Goal: Navigation & Orientation: Find specific page/section

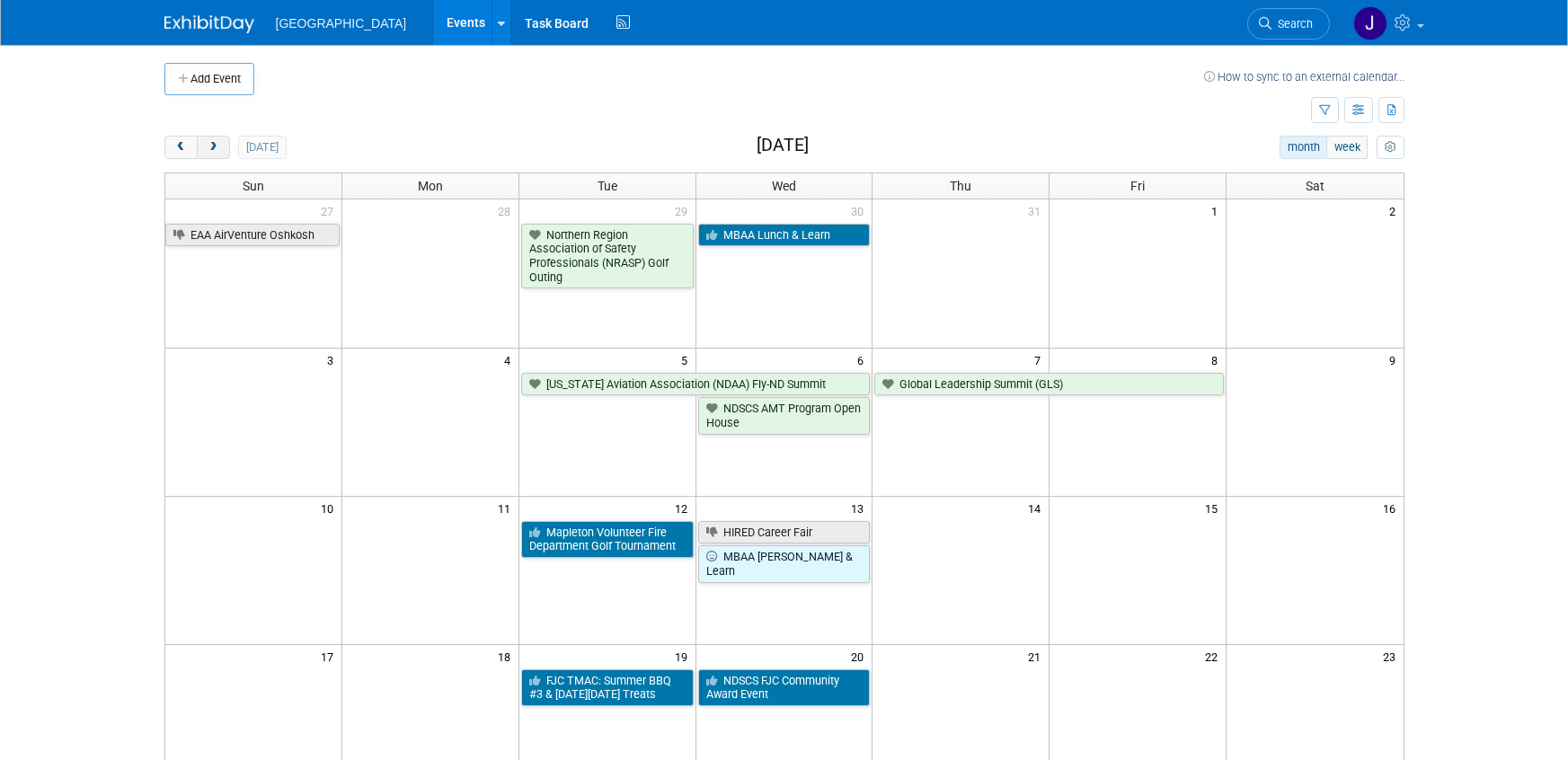
click at [215, 149] on span "next" at bounding box center [214, 148] width 14 height 12
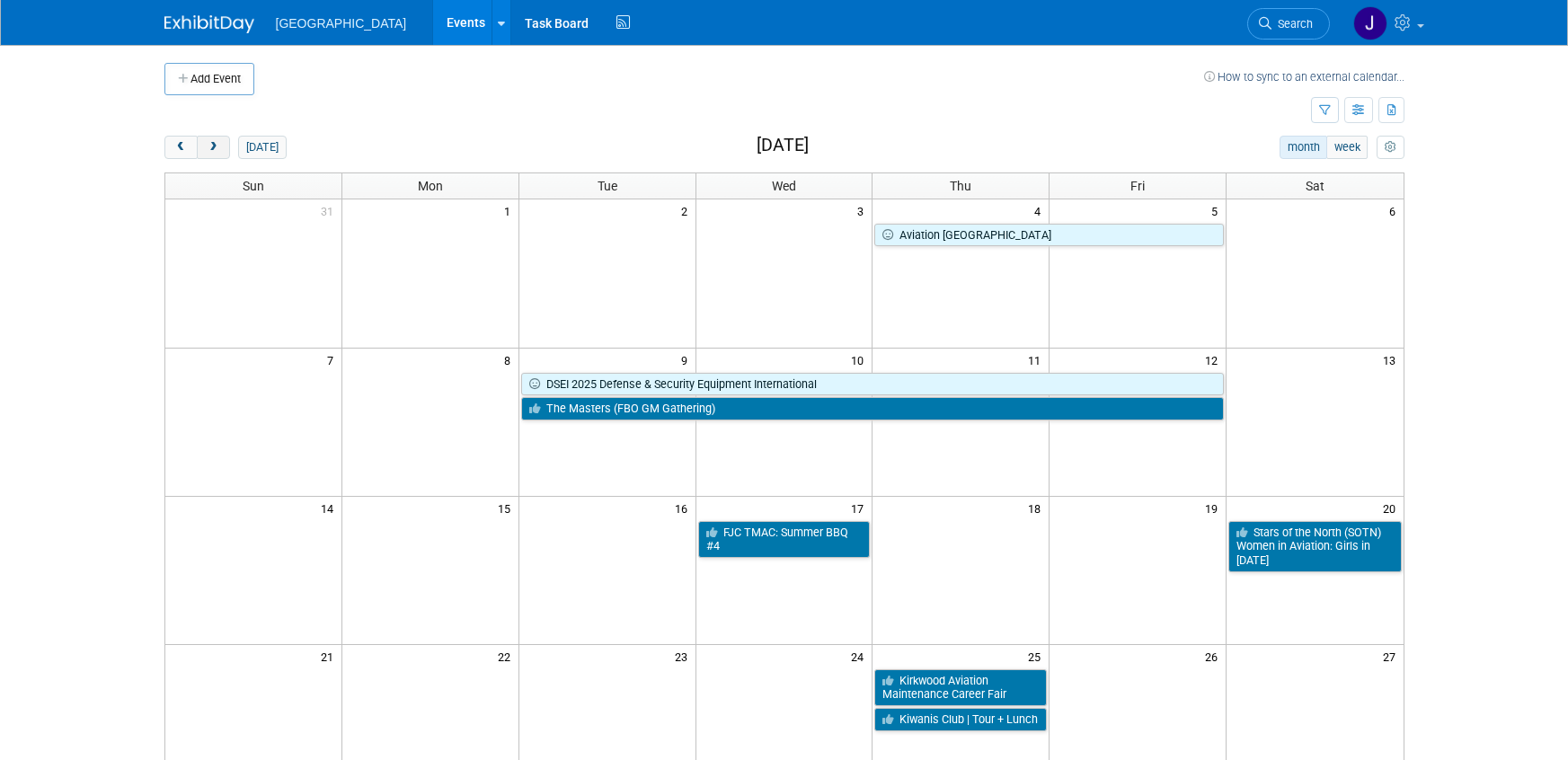
click at [211, 159] on button "next" at bounding box center [214, 148] width 34 height 24
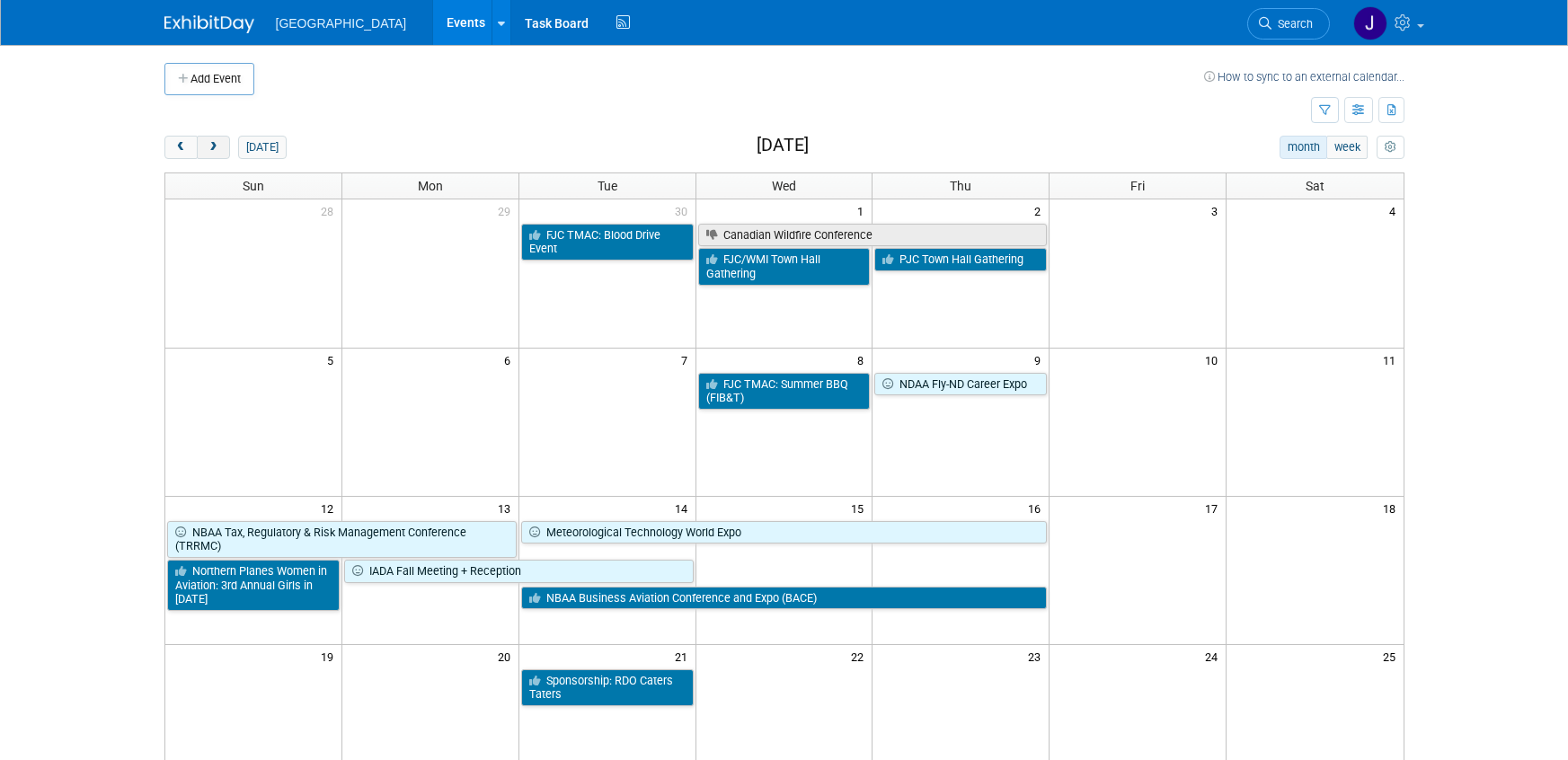
click at [224, 142] on button "next" at bounding box center [214, 148] width 34 height 24
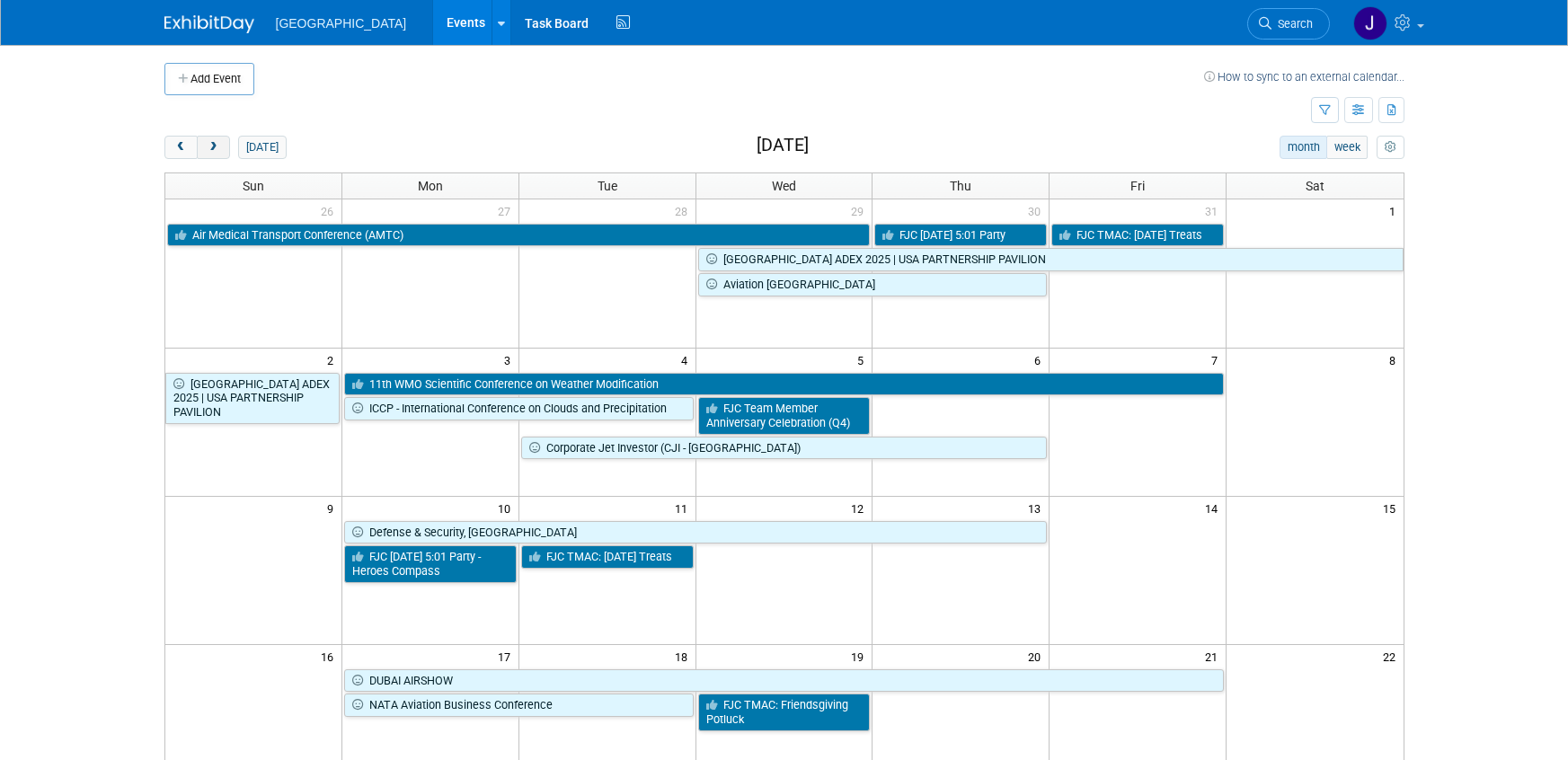
click at [224, 142] on button "next" at bounding box center [214, 148] width 34 height 24
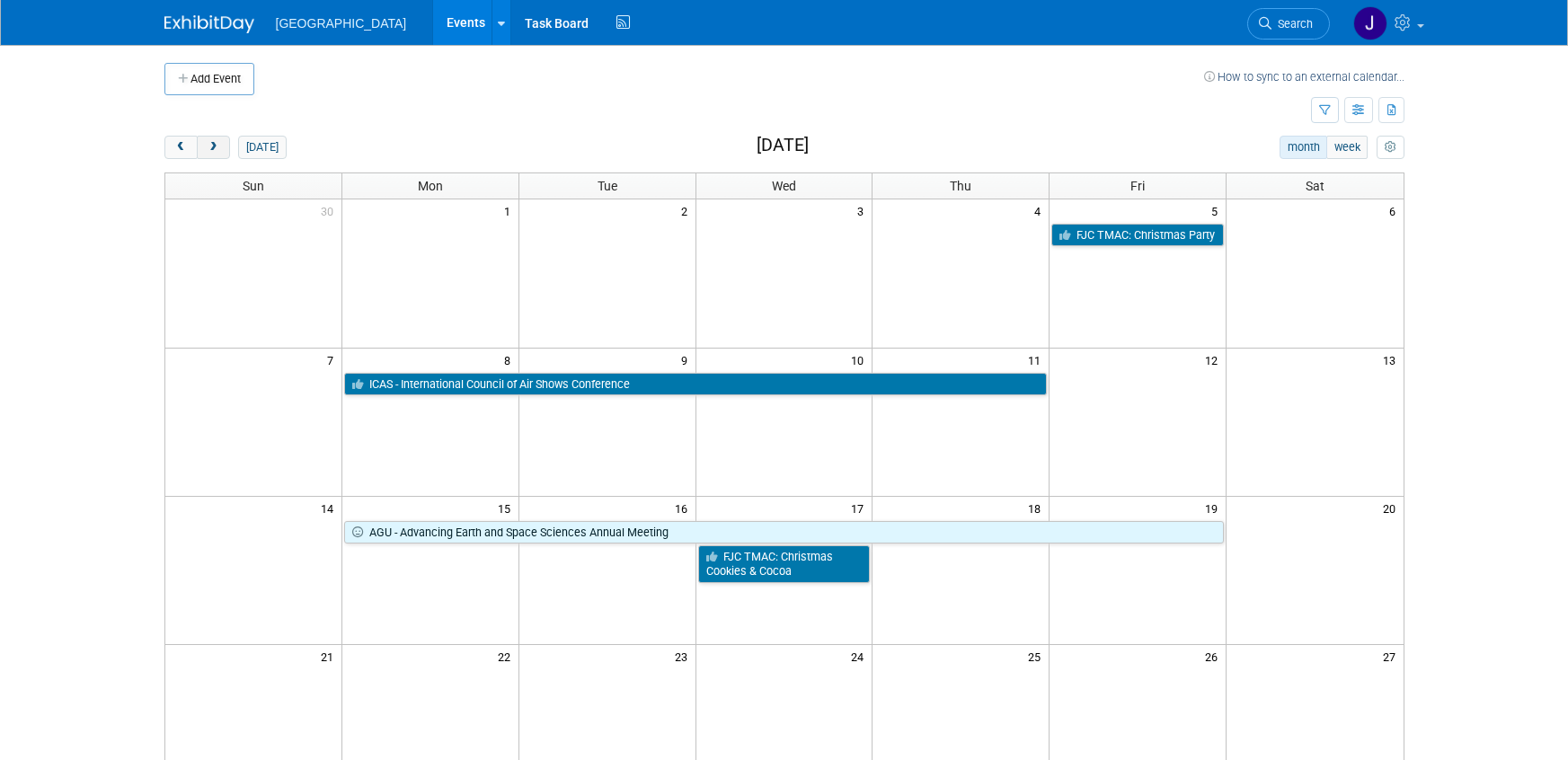
click at [224, 142] on button "next" at bounding box center [214, 148] width 34 height 24
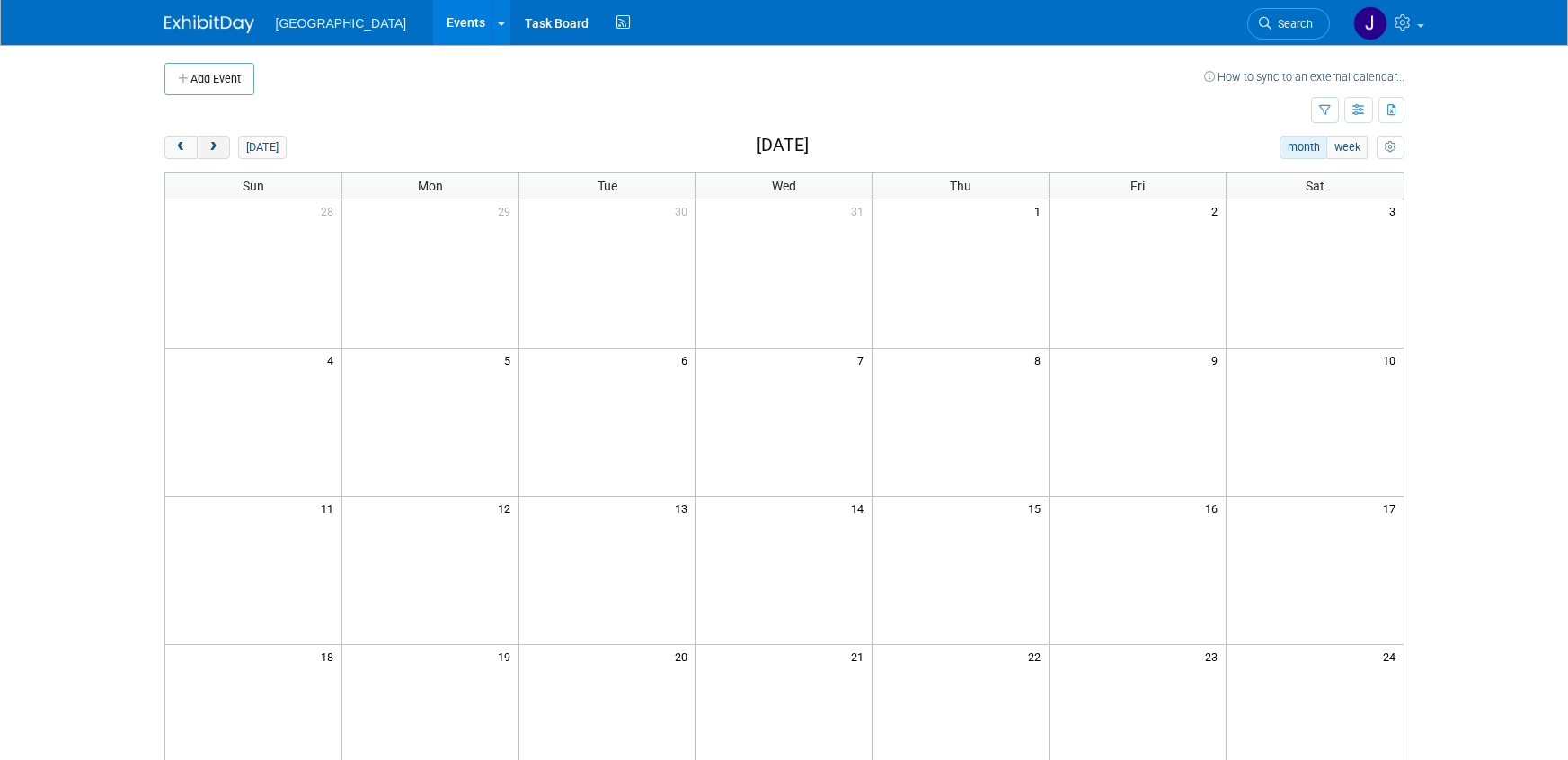
click at [224, 142] on button "next" at bounding box center [214, 148] width 34 height 24
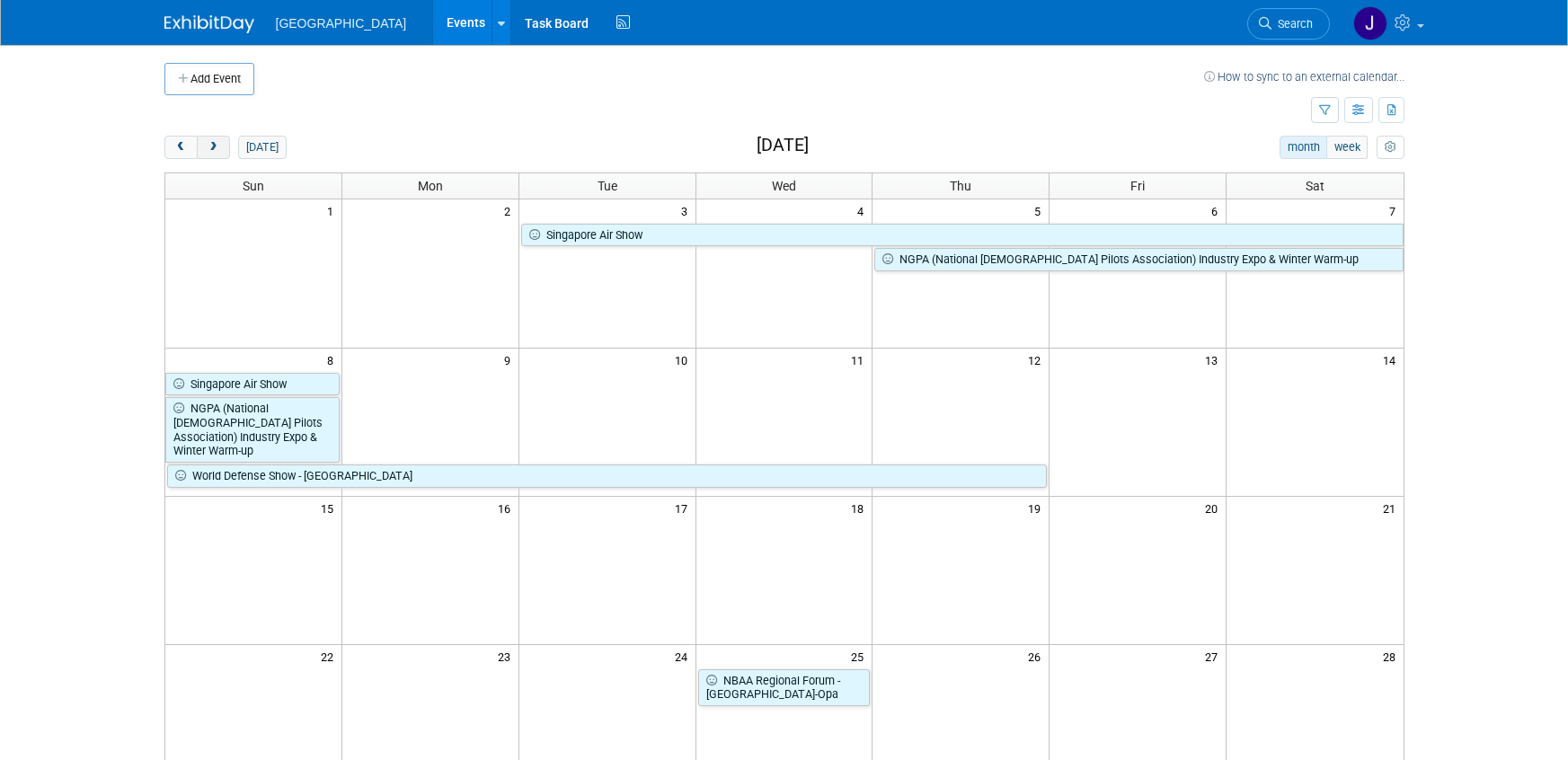
click at [224, 142] on button "next" at bounding box center [214, 148] width 34 height 24
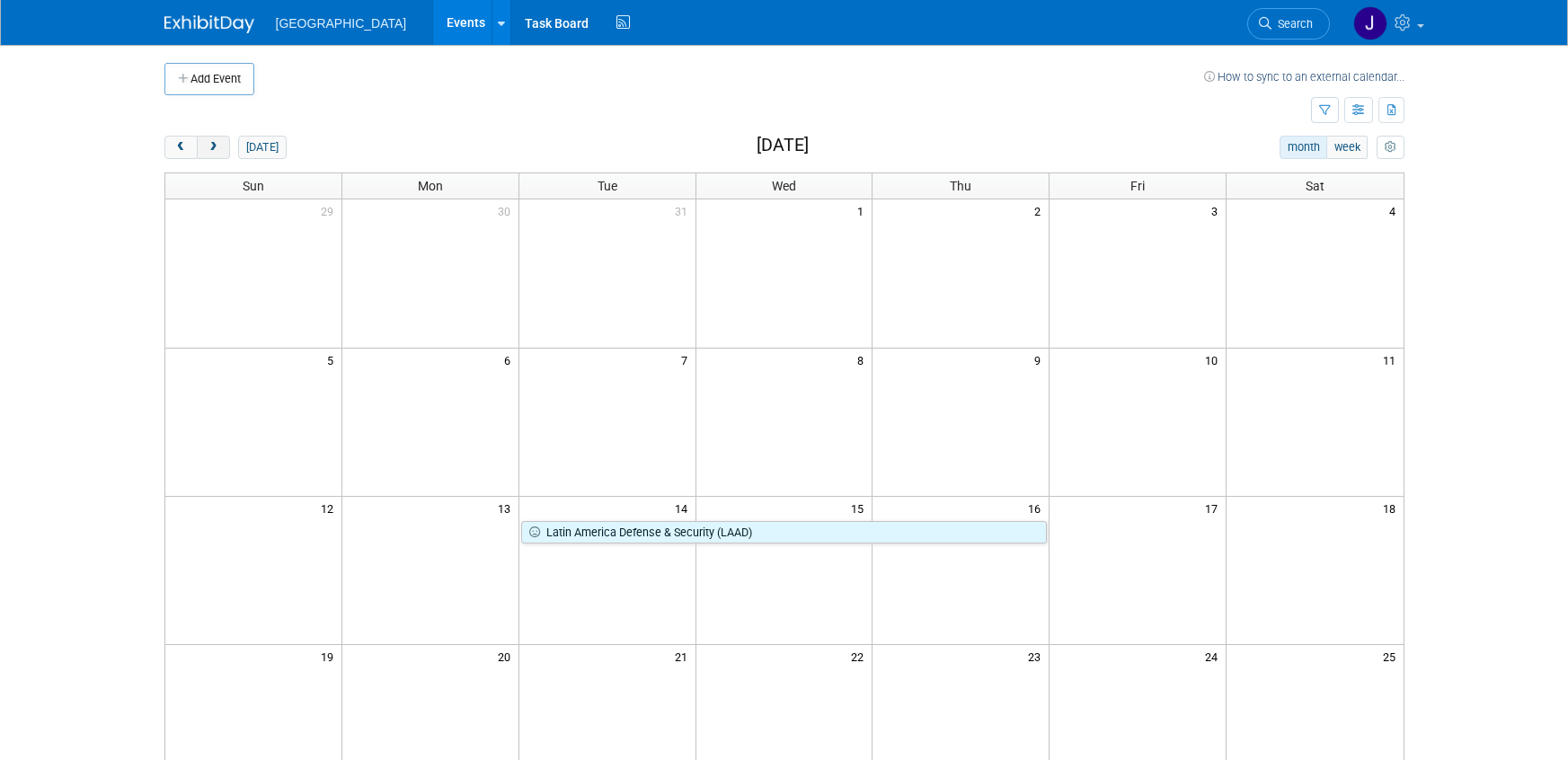
click at [224, 142] on button "next" at bounding box center [214, 148] width 34 height 24
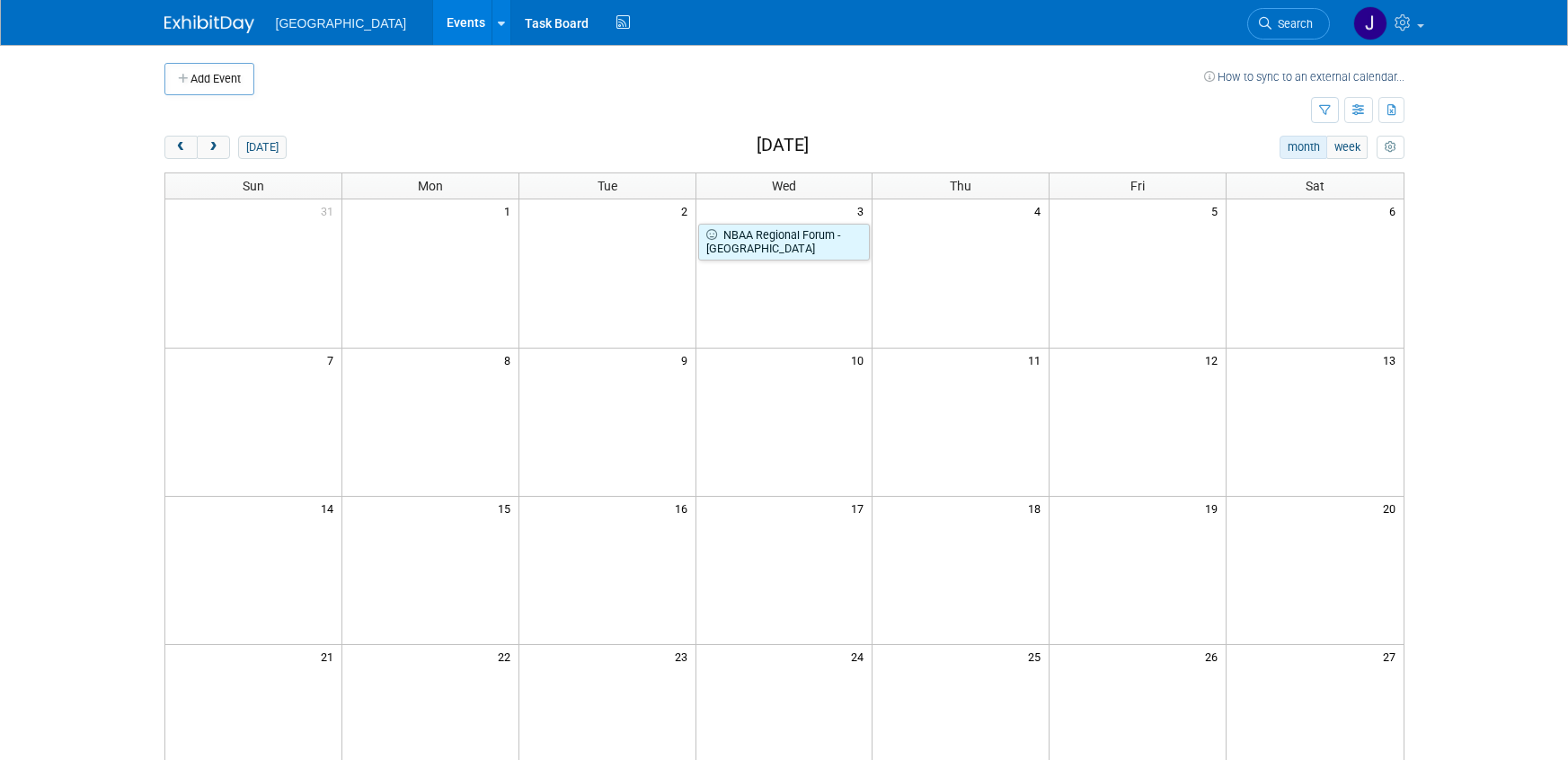
click at [1550, 157] on body "[GEOGRAPHIC_DATA] Events Add Event Bulk Upload Events Shareable Event Boards Re…" at bounding box center [784, 380] width 1568 height 760
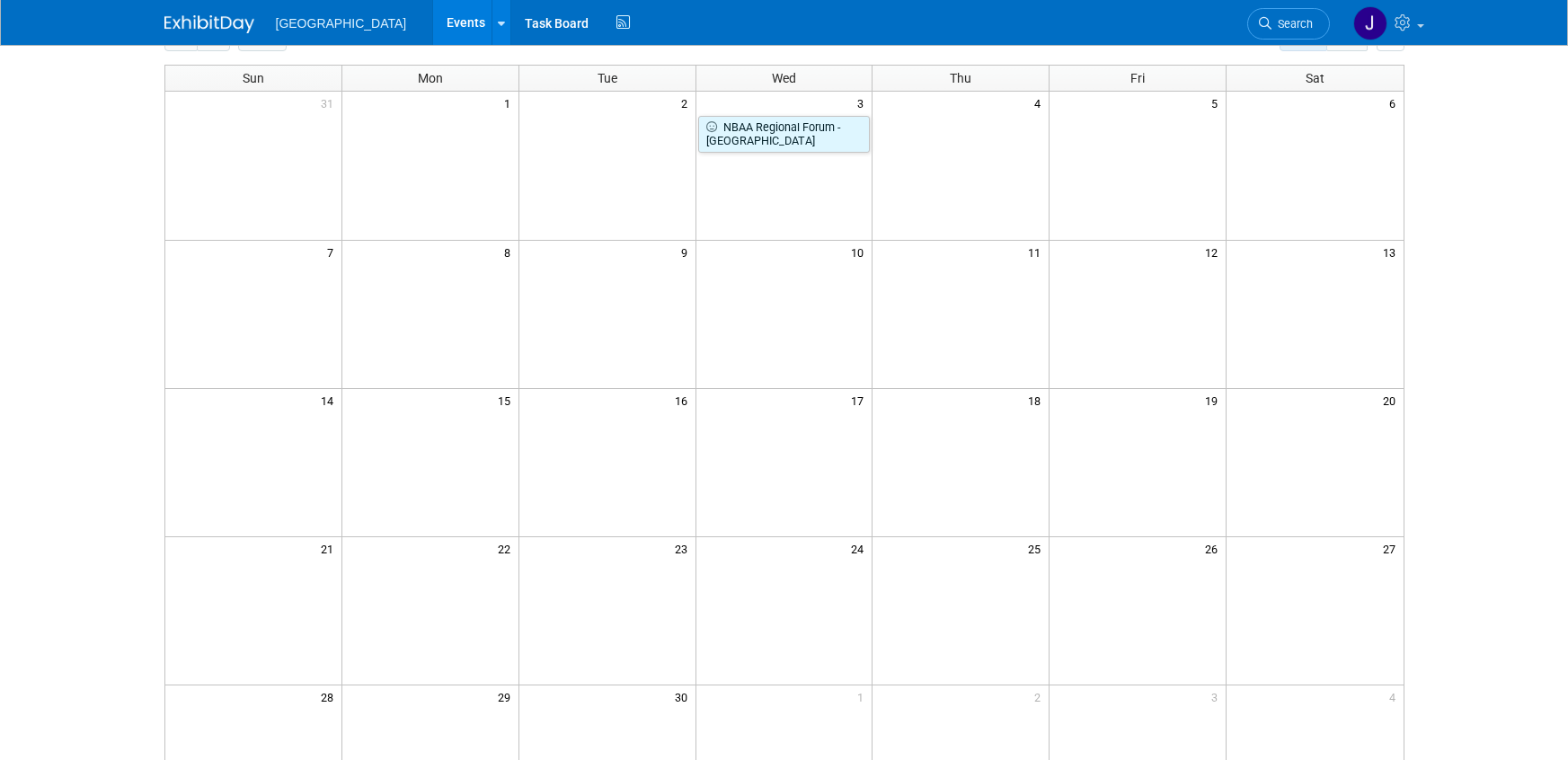
scroll to position [90, 0]
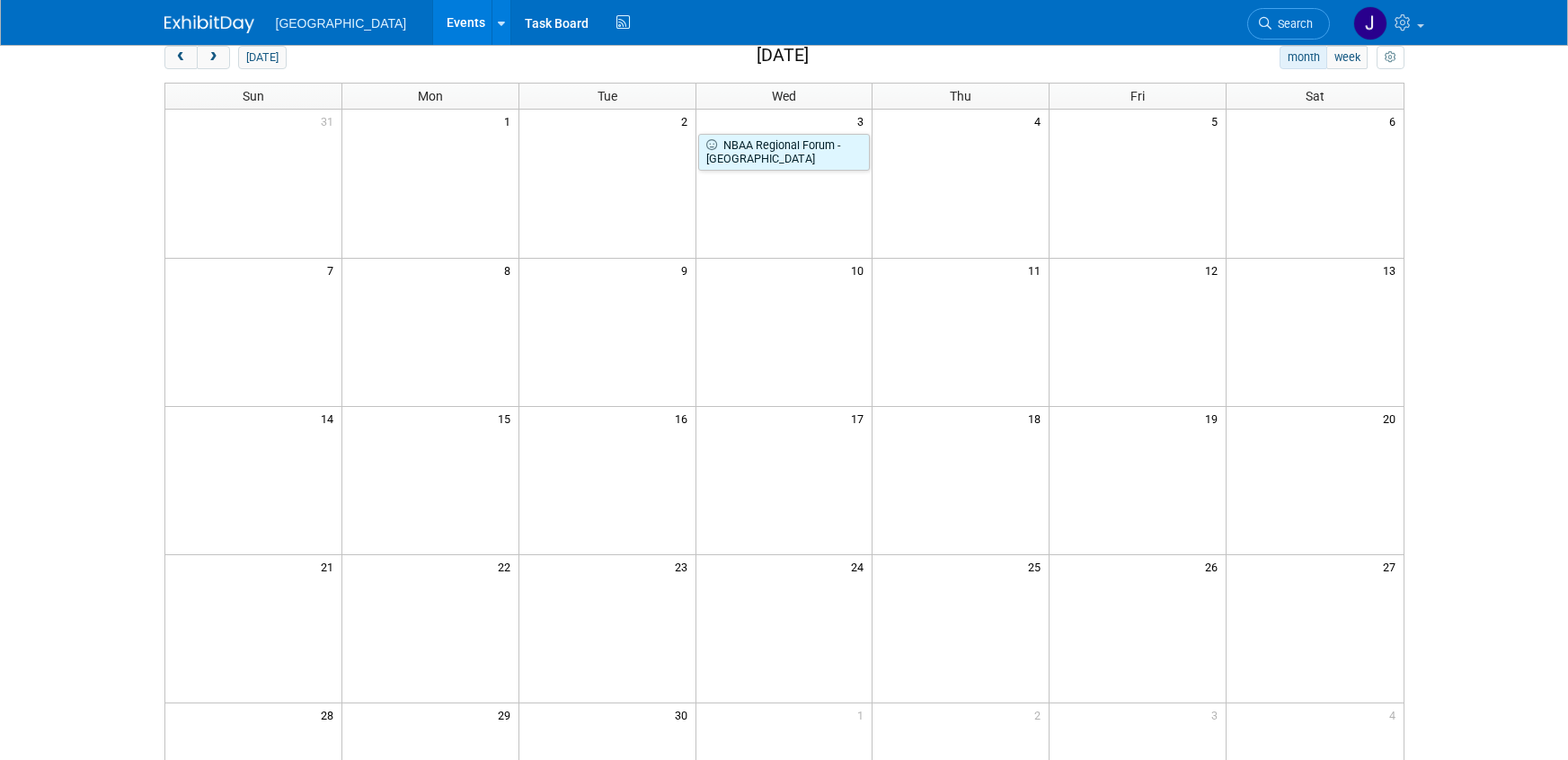
drag, startPoint x: 1537, startPoint y: 97, endPoint x: 1449, endPoint y: 62, distance: 94.7
click at [1535, 97] on body "[GEOGRAPHIC_DATA] Events Add Event Bulk Upload Events Shareable Event Boards Re…" at bounding box center [784, 289] width 1568 height 760
